Goal: Task Accomplishment & Management: Manage account settings

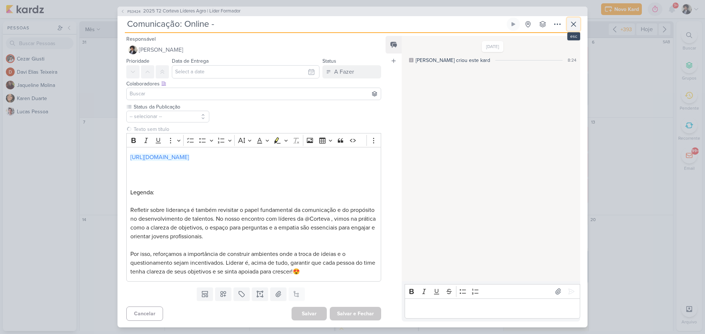
click at [577, 24] on icon at bounding box center [573, 24] width 9 height 9
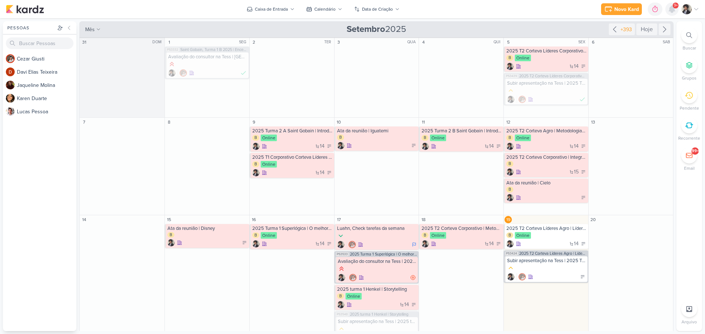
click at [670, 9] on icon at bounding box center [672, 9] width 6 height 7
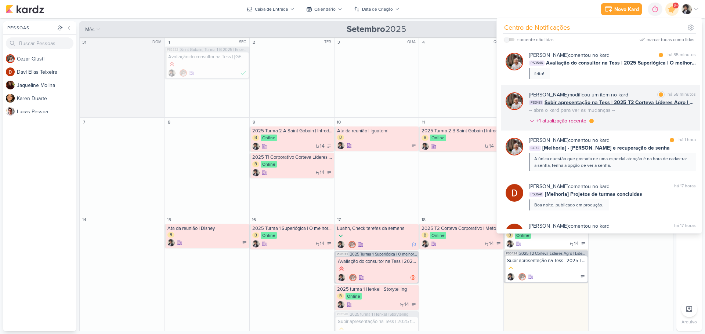
click at [601, 103] on span "Subir apresentação na Tess | 2025 T2 Corteva Líderes Agro | Líder Formador" at bounding box center [619, 103] width 151 height 8
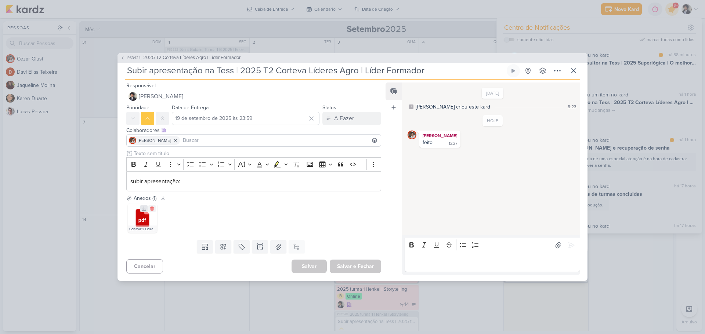
click at [143, 208] on icon at bounding box center [143, 208] width 5 height 5
click at [339, 120] on div "A Fazer" at bounding box center [344, 118] width 20 height 9
click at [347, 171] on div "Finalizado" at bounding box center [341, 172] width 23 height 8
click at [359, 273] on div "Salvar Salvar e Fechar Ctrl + Enter" at bounding box center [336, 266] width 90 height 14
click at [359, 268] on button "Salvar e Fechar" at bounding box center [355, 267] width 51 height 14
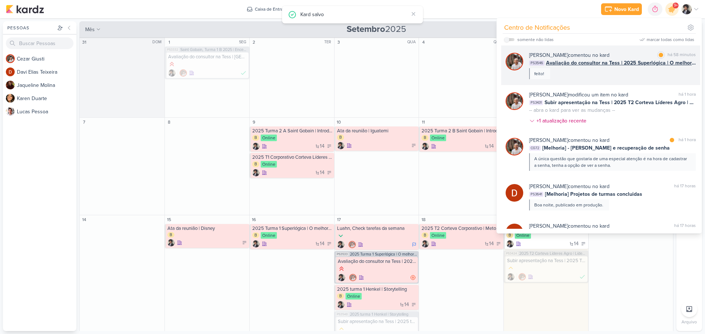
click at [611, 58] on div "[PERSON_NAME] comentou no kard marcar como lida há 58 minutos" at bounding box center [612, 55] width 167 height 8
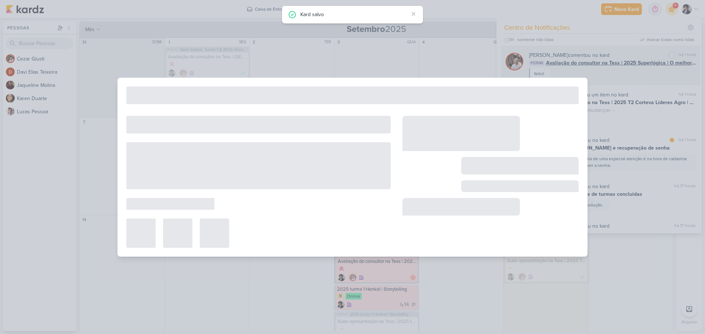
type input "Avaliação do consultor na Tess | 2025 Superlógica | O melhor do Conflito"
type input "17 de setembro de 2025 às 23:59"
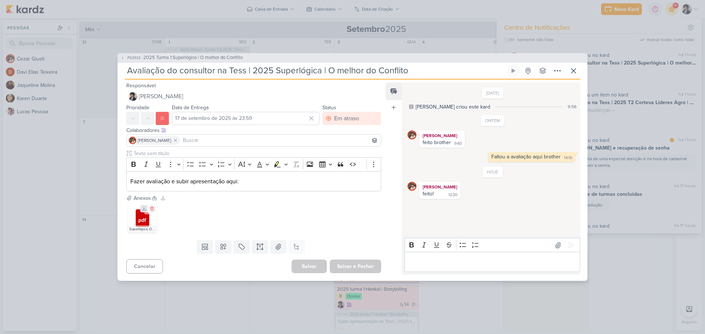
click at [141, 209] on icon at bounding box center [143, 208] width 5 height 5
click at [349, 119] on div "Em atraso" at bounding box center [346, 118] width 25 height 9
click at [354, 174] on button "Finalizado" at bounding box center [347, 171] width 65 height 12
click at [353, 267] on button "Salvar e Fechar" at bounding box center [355, 267] width 51 height 14
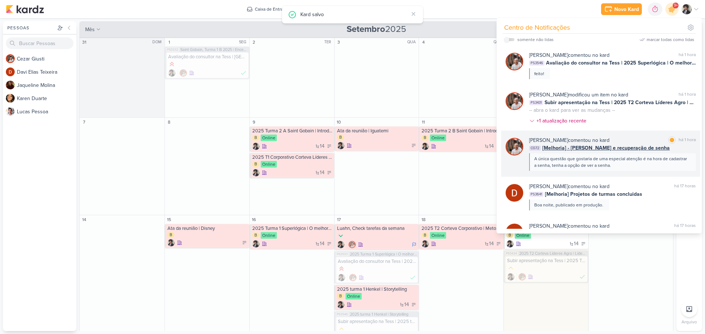
click at [582, 147] on span "[Melhoria] - [PERSON_NAME] e recuperação de senha" at bounding box center [605, 148] width 127 height 8
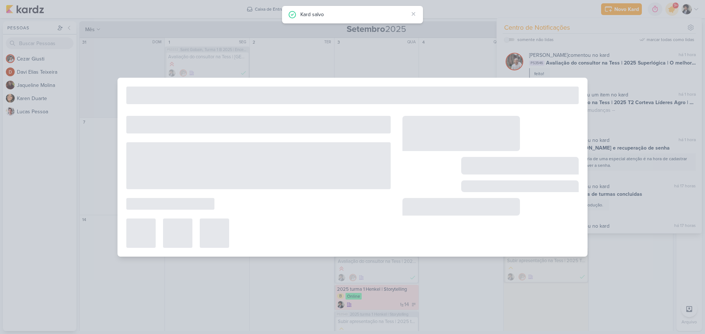
type input "[Melhoria] - [PERSON_NAME] e recuperação de senha"
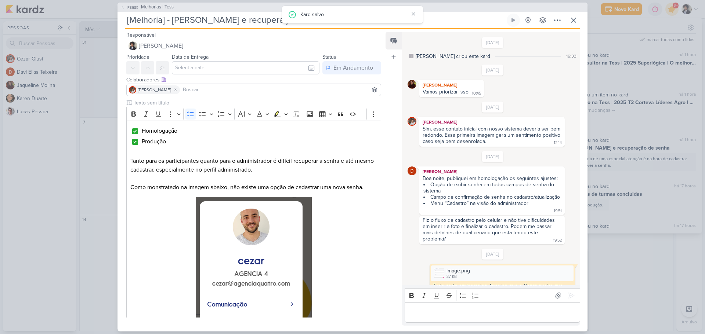
scroll to position [361, 0]
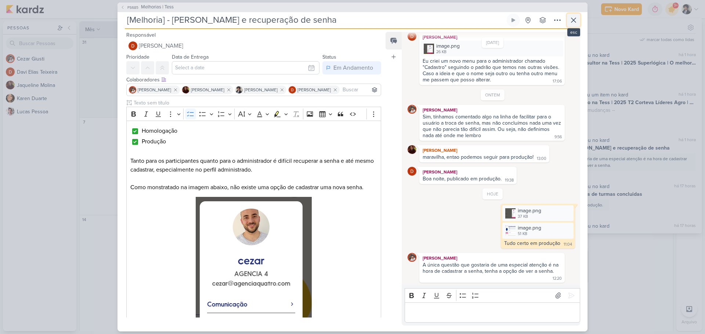
click at [574, 23] on icon at bounding box center [573, 20] width 9 height 9
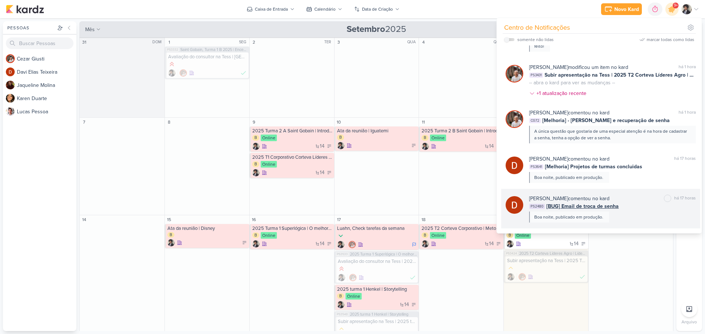
scroll to position [0, 0]
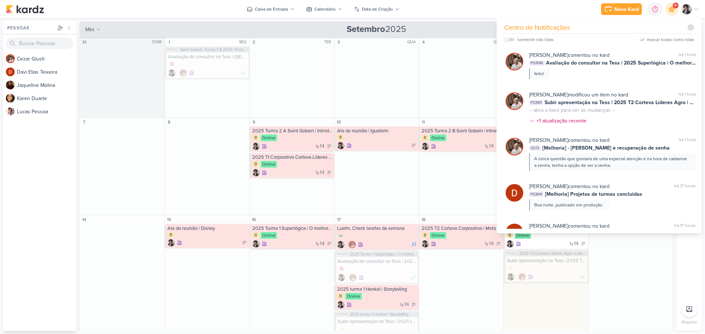
click at [477, 7] on div "Novo Kard Ctrl + k 0h0m Sessão desligada... Hoje 0h0m Semana 0h0m Mês 0h0m" at bounding box center [352, 9] width 693 height 18
